Goal: Information Seeking & Learning: Check status

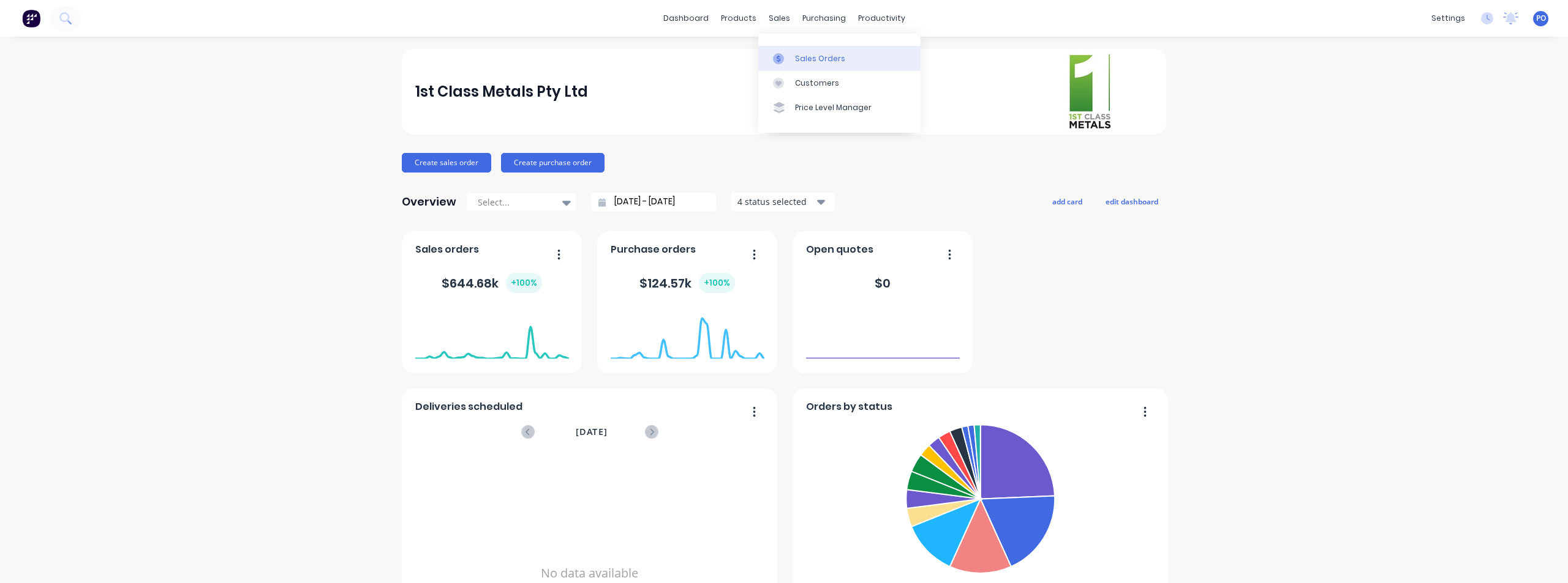
click at [801, 54] on div "Sales Orders" at bounding box center [820, 58] width 50 height 11
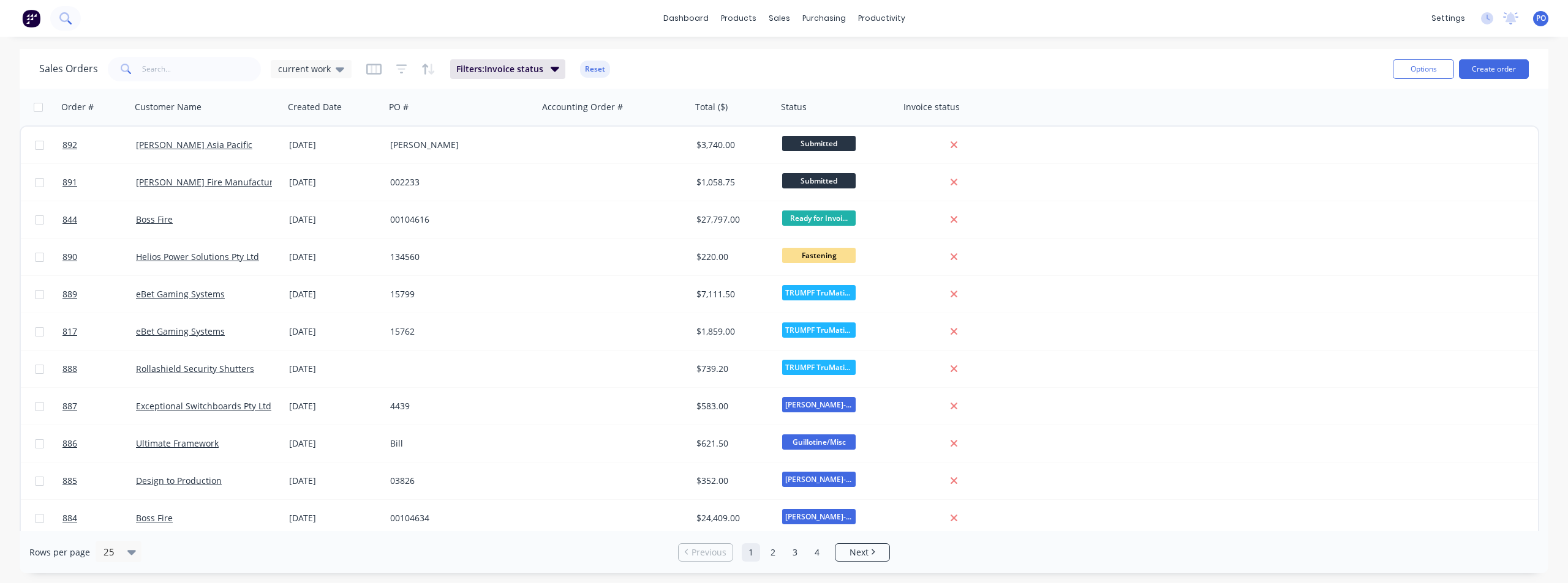
click at [61, 17] on icon at bounding box center [65, 17] width 11 height 11
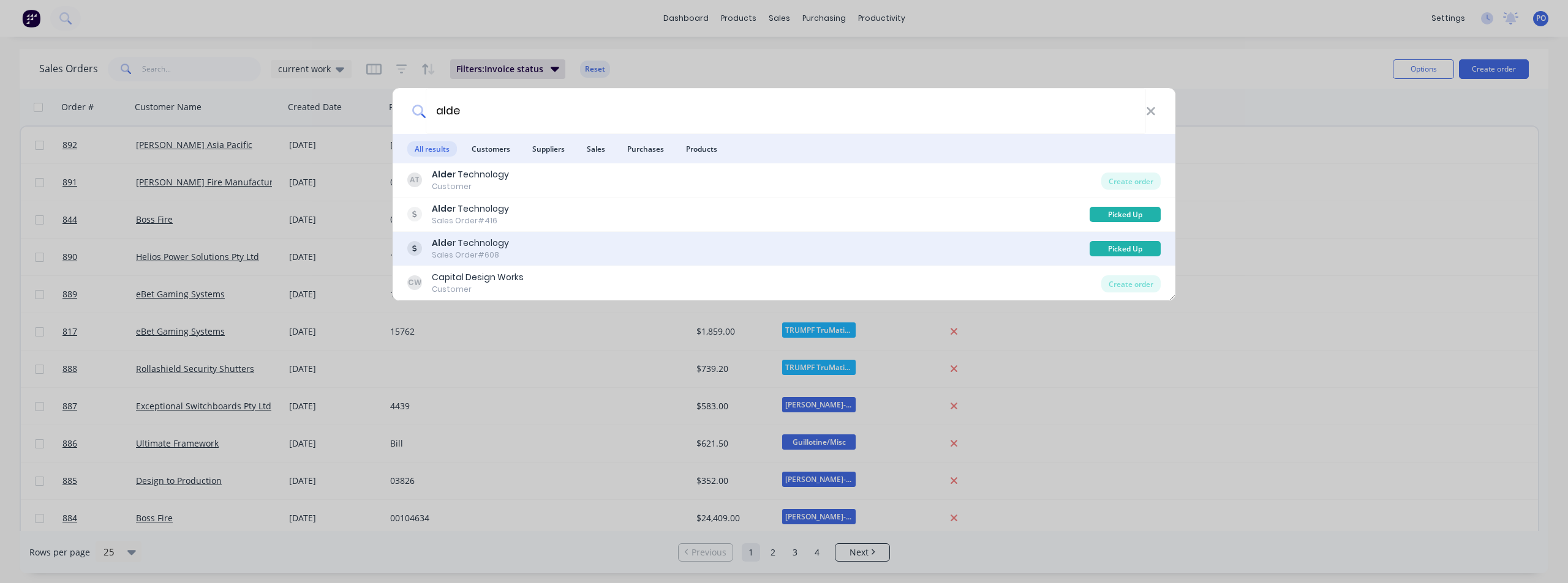
type input "alde"
click at [506, 248] on div "Alde r Technology" at bounding box center [470, 243] width 77 height 13
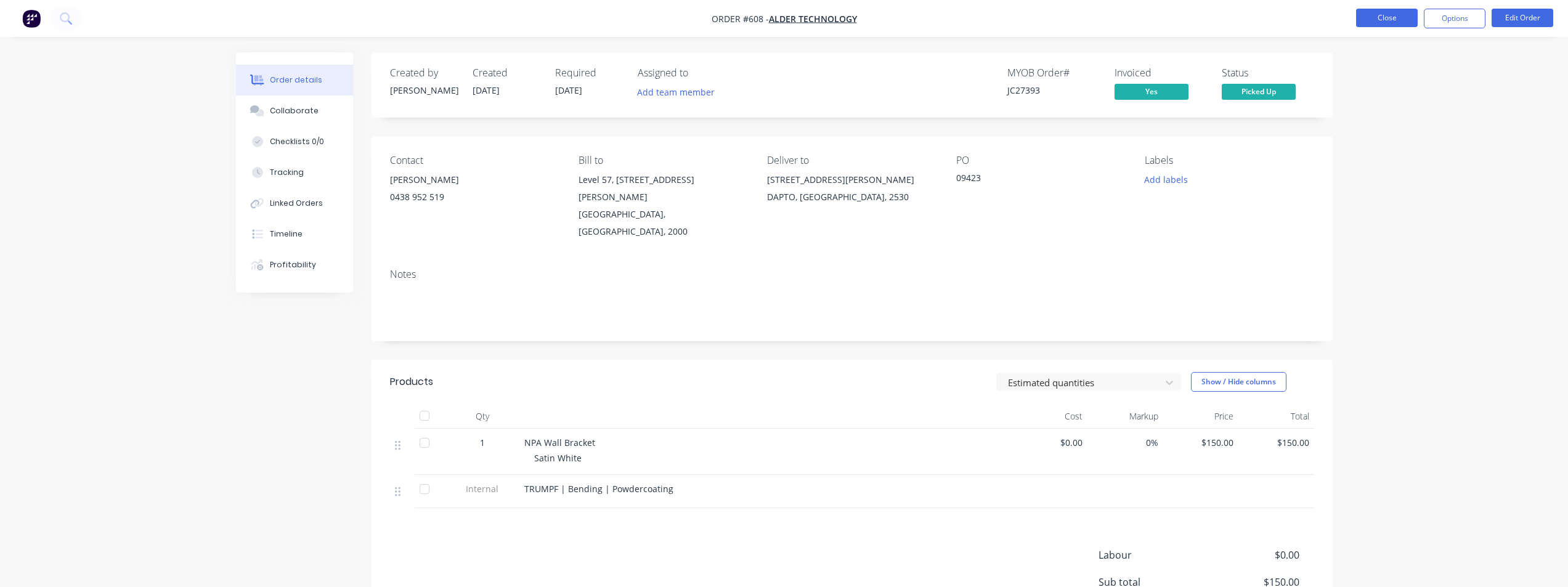
click at [1374, 14] on button "Close" at bounding box center [1387, 18] width 62 height 19
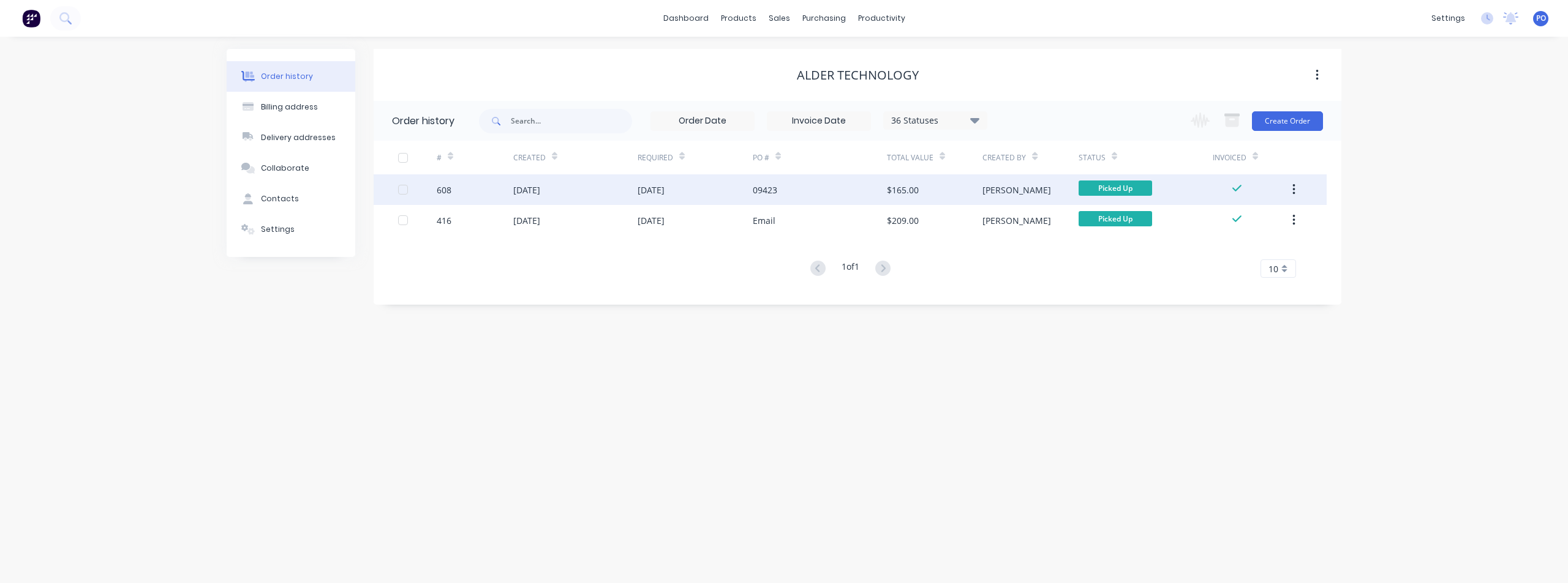
click at [612, 191] on div "[DATE]" at bounding box center [575, 189] width 124 height 31
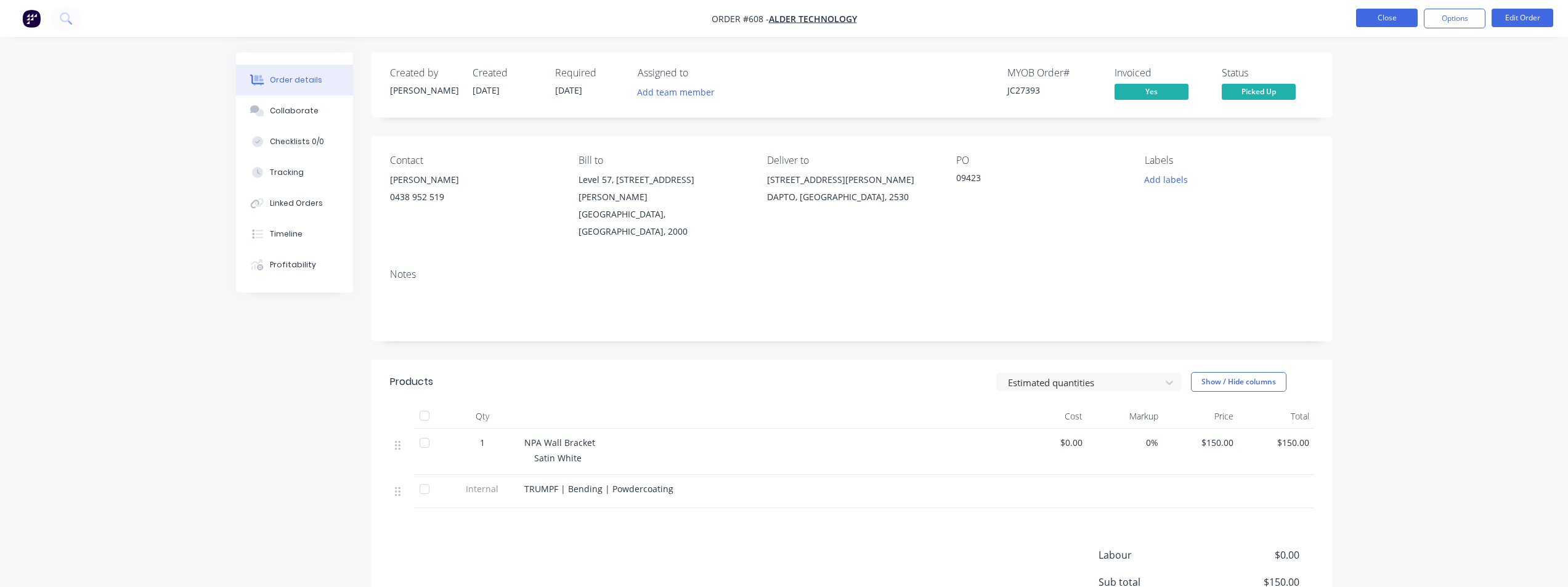
click at [1392, 19] on button "Close" at bounding box center [1387, 18] width 62 height 19
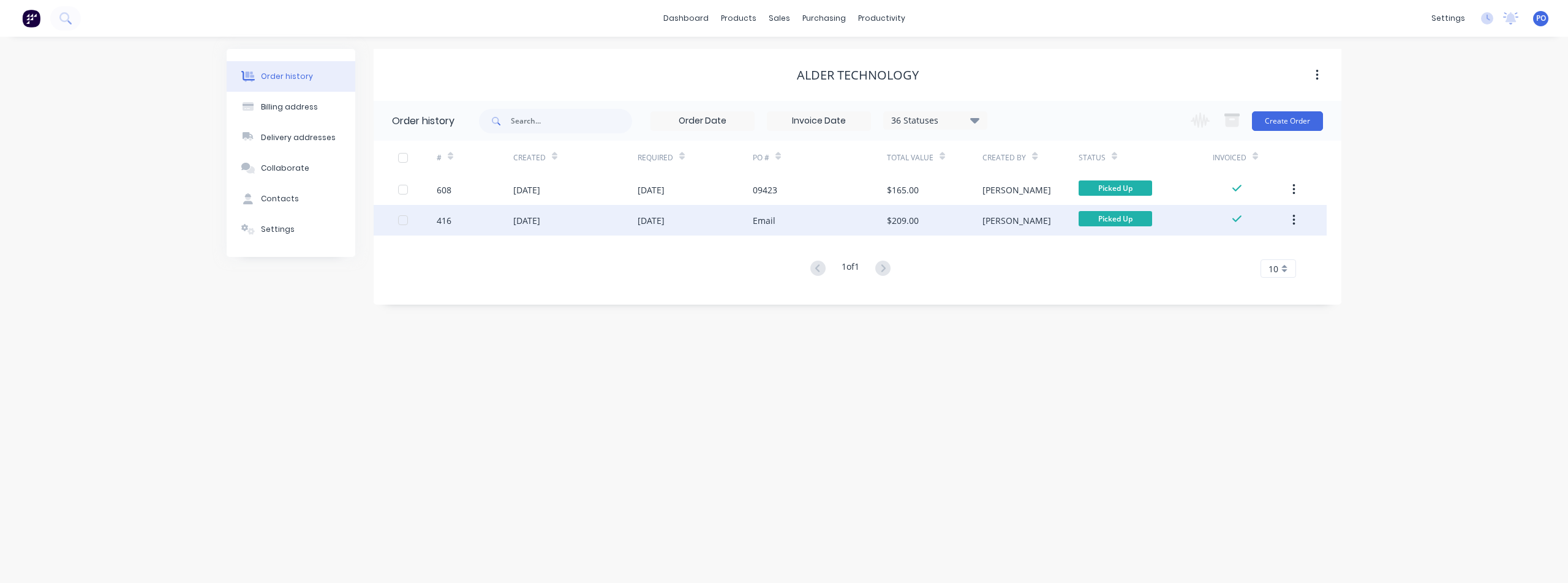
click at [642, 223] on div "[DATE]" at bounding box center [651, 220] width 27 height 13
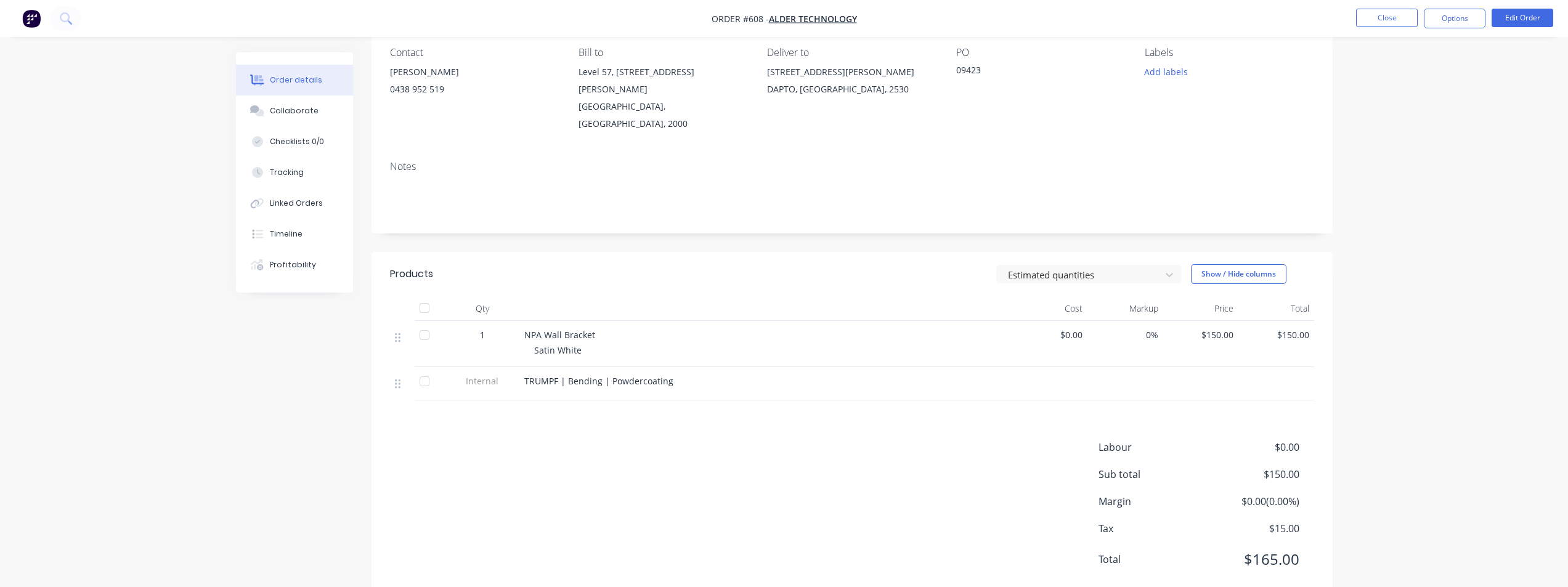
scroll to position [111, 0]
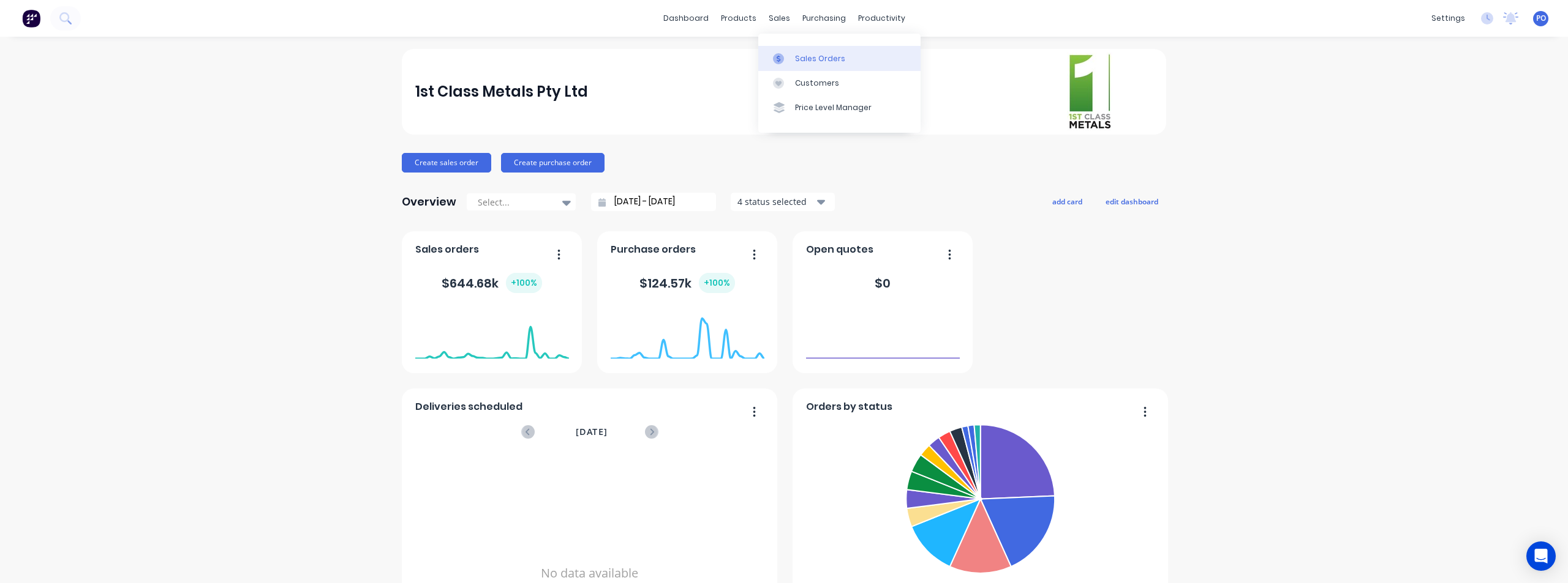
click at [806, 60] on div "Sales Orders" at bounding box center [820, 58] width 50 height 11
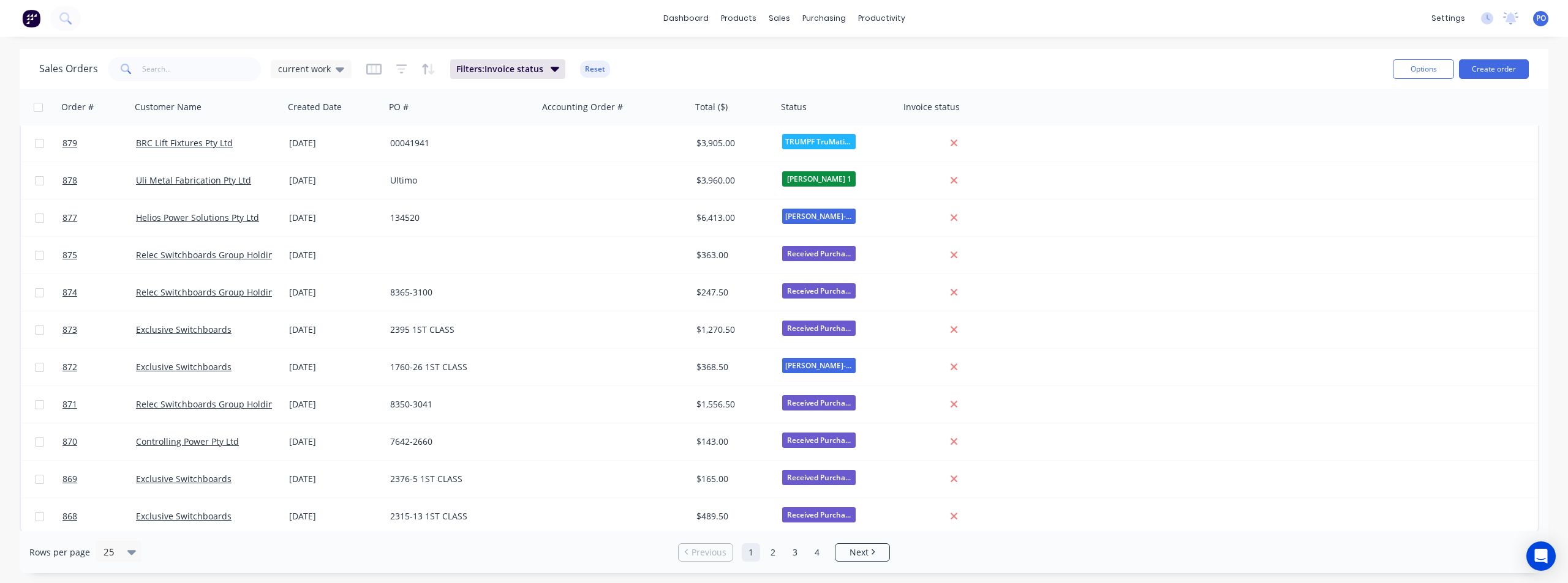
scroll to position [528, 0]
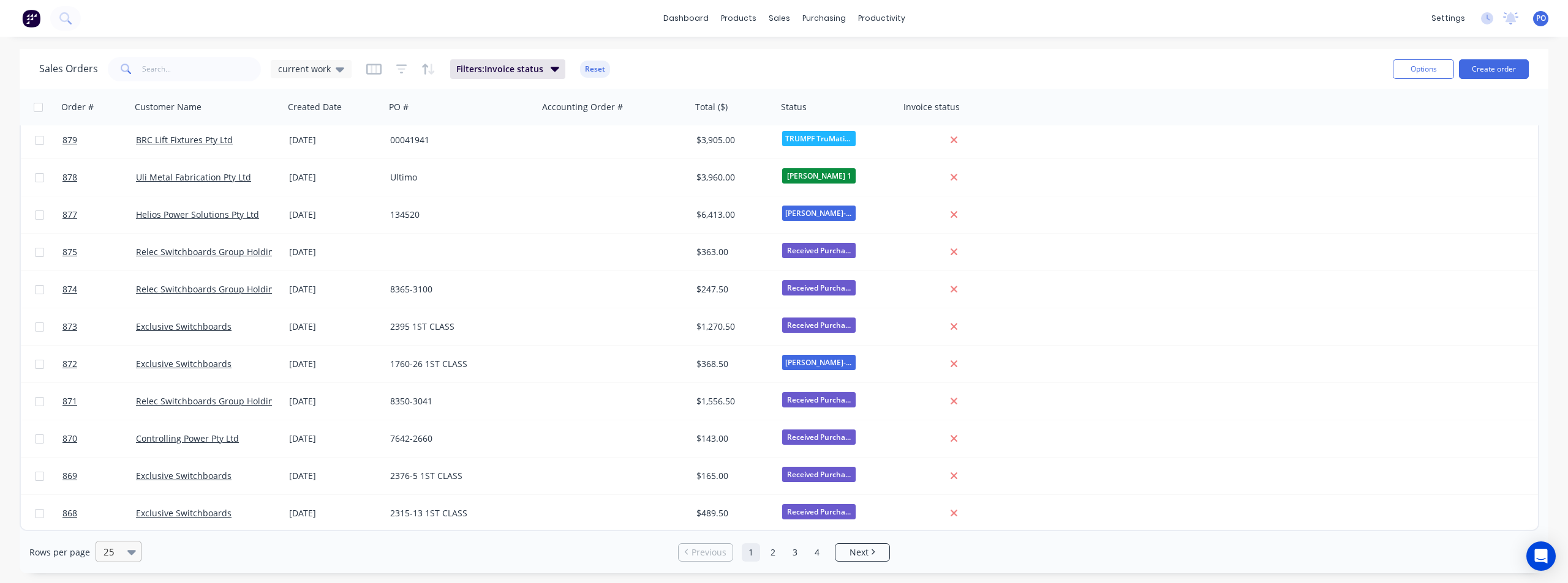
click at [128, 551] on icon at bounding box center [131, 552] width 9 height 5
click at [121, 529] on div "100" at bounding box center [116, 523] width 46 height 23
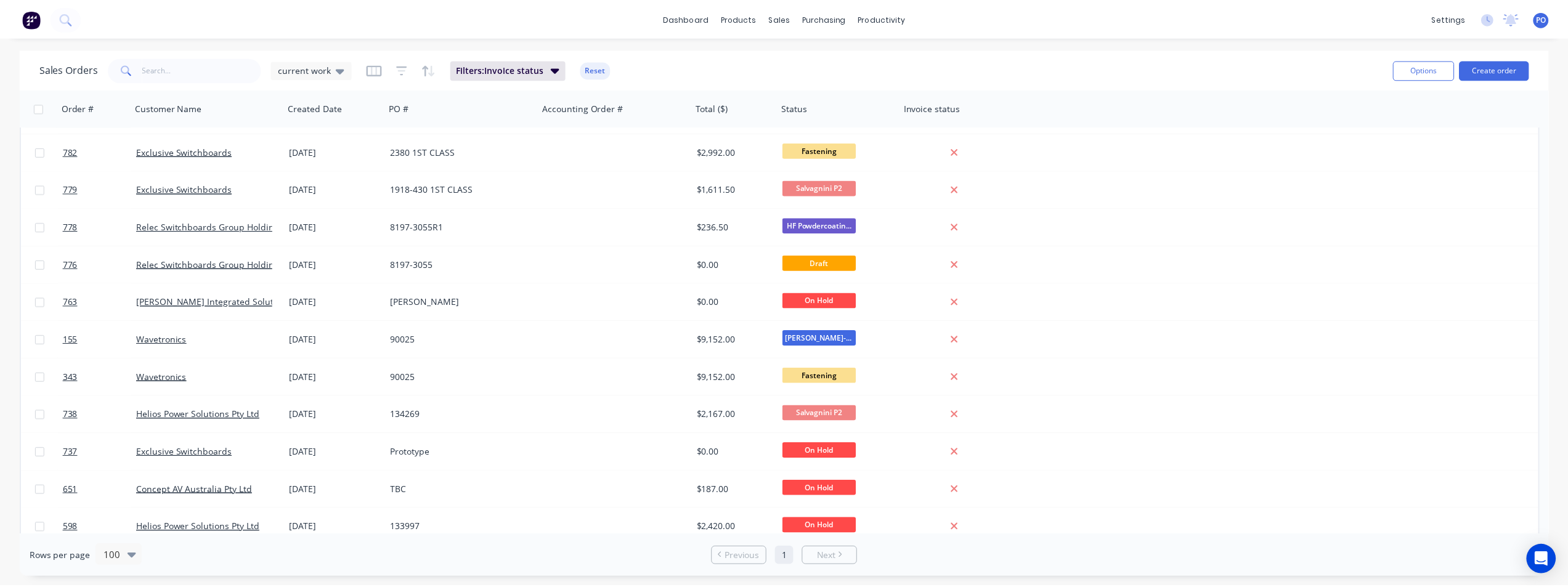
scroll to position [2598, 0]
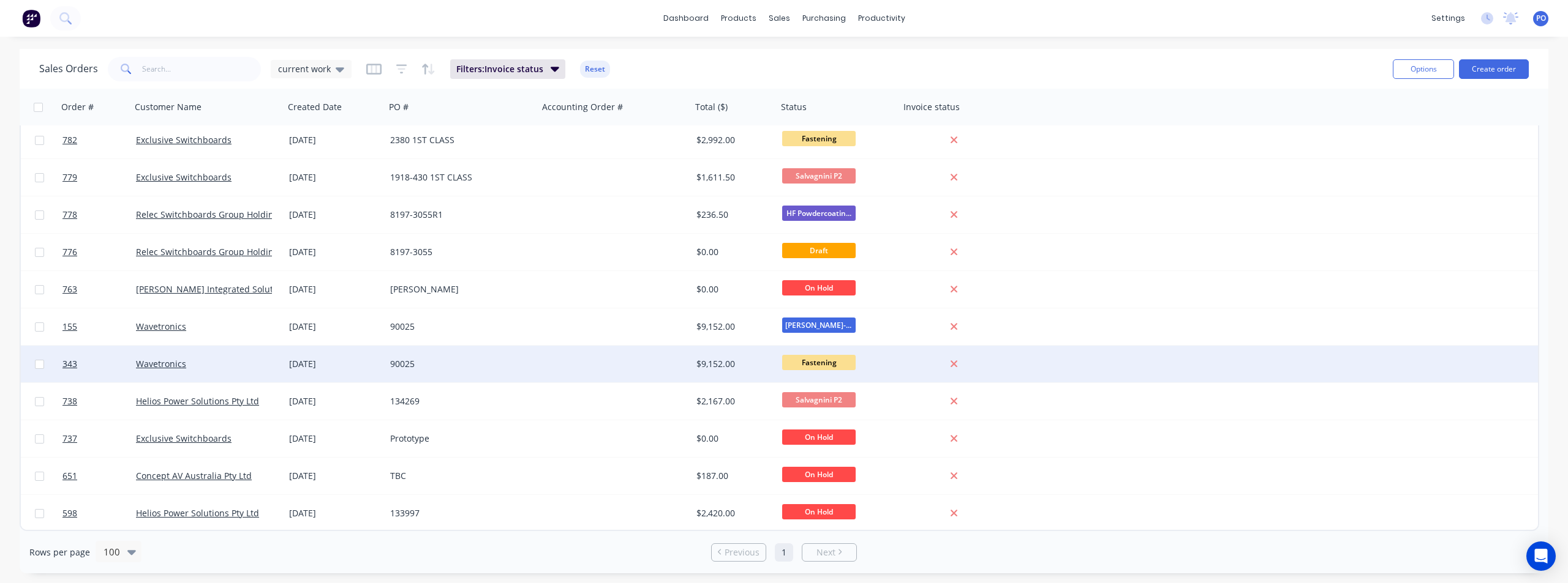
click at [174, 372] on div "Wavetronics" at bounding box center [208, 364] width 153 height 37
